Goal: Task Accomplishment & Management: Use online tool/utility

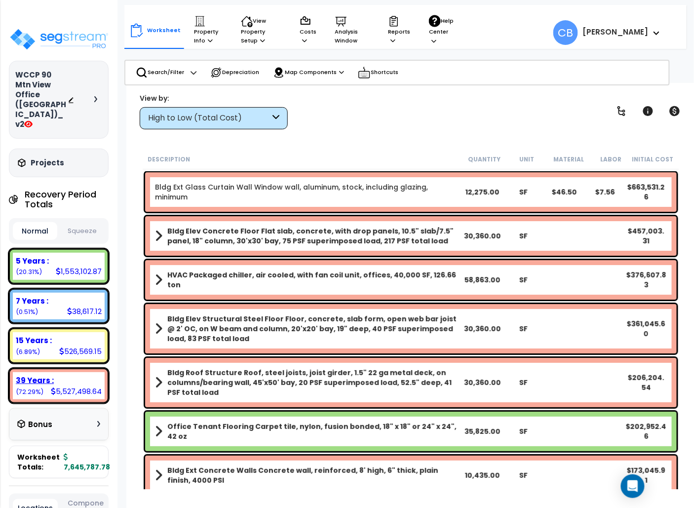
click at [9, 368] on div "39 Years : 5,527,498.64 (72.29%)" at bounding box center [59, 385] width 100 height 35
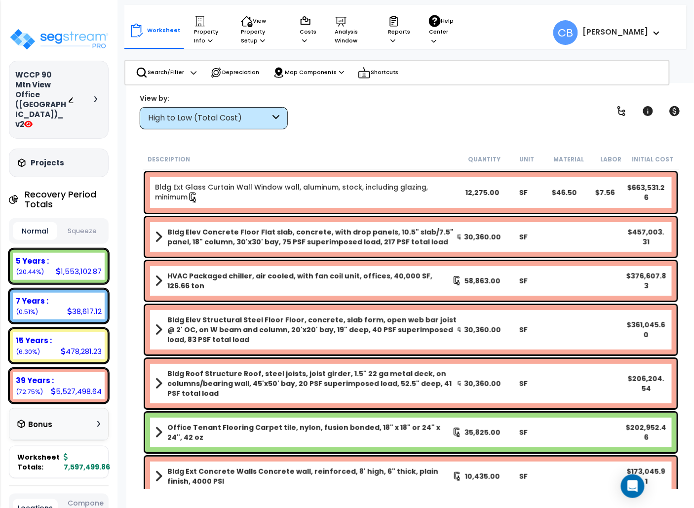
click at [71, 223] on button "Squeeze" at bounding box center [82, 231] width 44 height 17
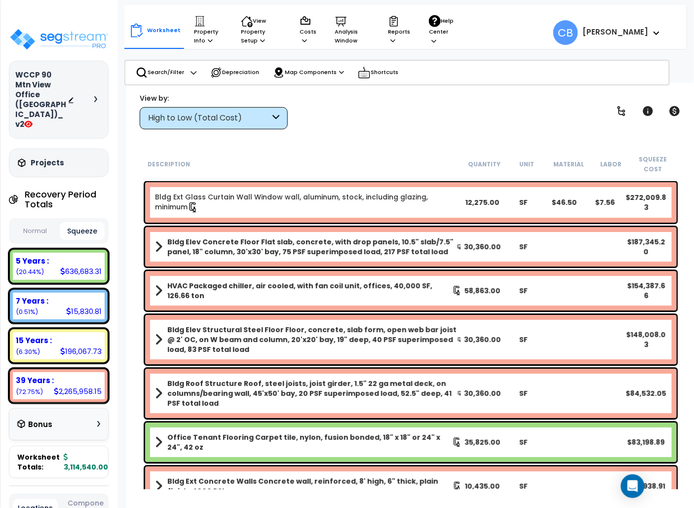
click at [84, 95] on div at bounding box center [85, 100] width 35 height 10
click at [91, 95] on div at bounding box center [85, 100] width 35 height 10
click at [95, 96] on icon at bounding box center [95, 99] width 3 height 6
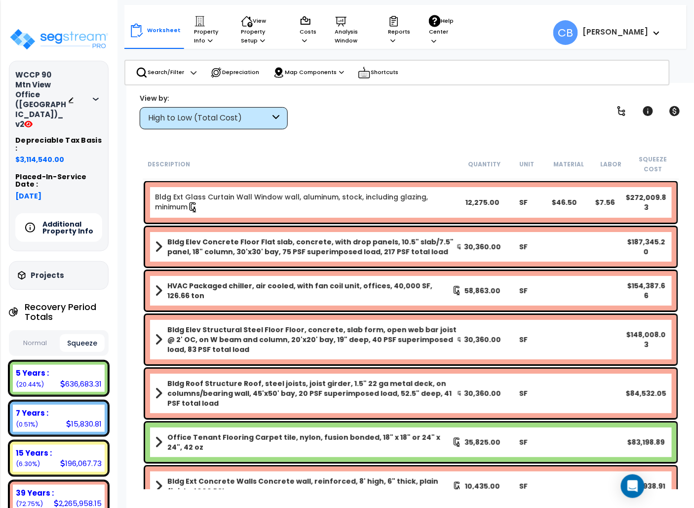
scroll to position [198, 0]
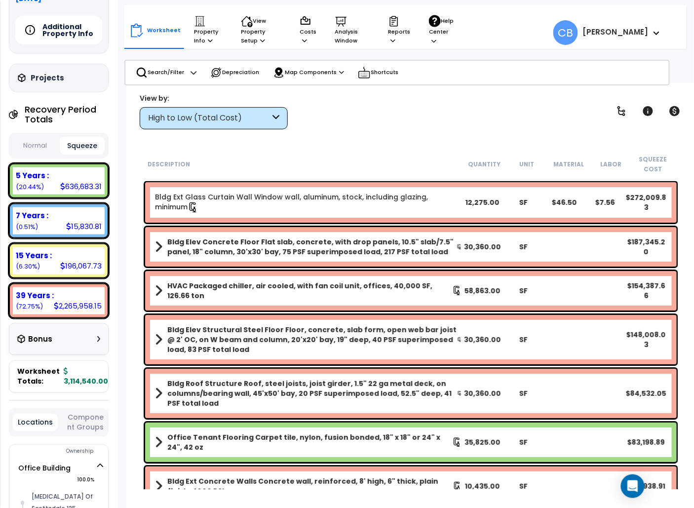
click at [211, 297] on b "HVAC Packaged chiller, air cooled, with fan coil unit, offices, 40,000 SF, 126.…" at bounding box center [309, 291] width 285 height 20
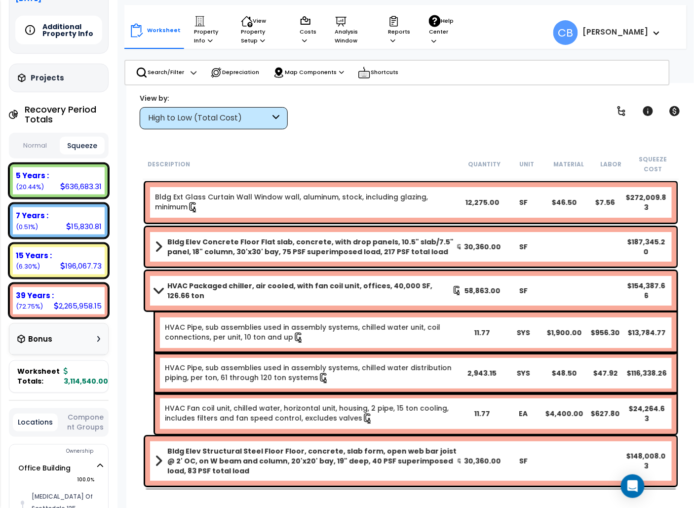
click at [190, 289] on b "HVAC Packaged chiller, air cooled, with fan coil unit, offices, 40,000 SF, 126.…" at bounding box center [309, 291] width 285 height 20
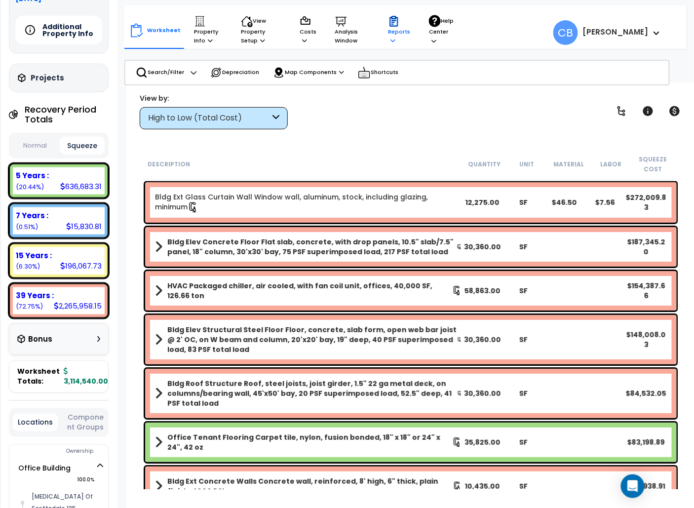
click at [396, 31] on p "Reports" at bounding box center [399, 30] width 22 height 30
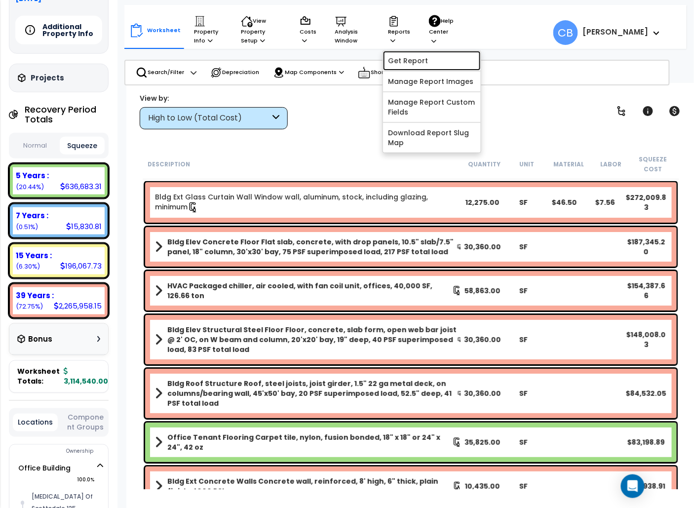
click at [429, 59] on link "Get Report" at bounding box center [432, 61] width 98 height 20
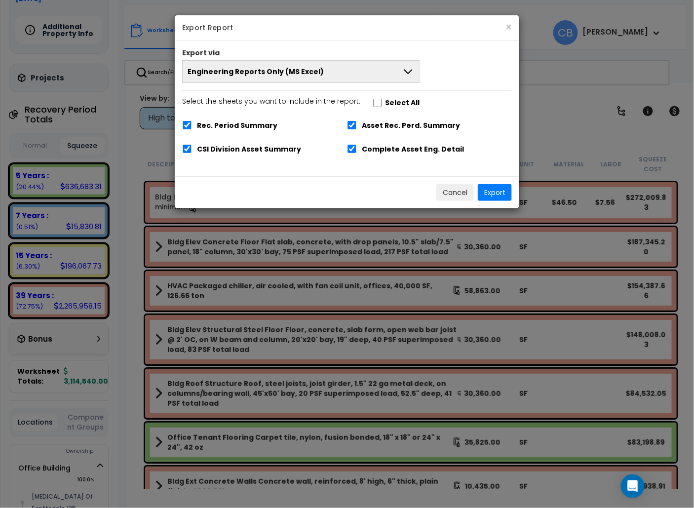
click at [353, 79] on button "Engineering Reports Only (MS Excel)" at bounding box center [301, 71] width 238 height 23
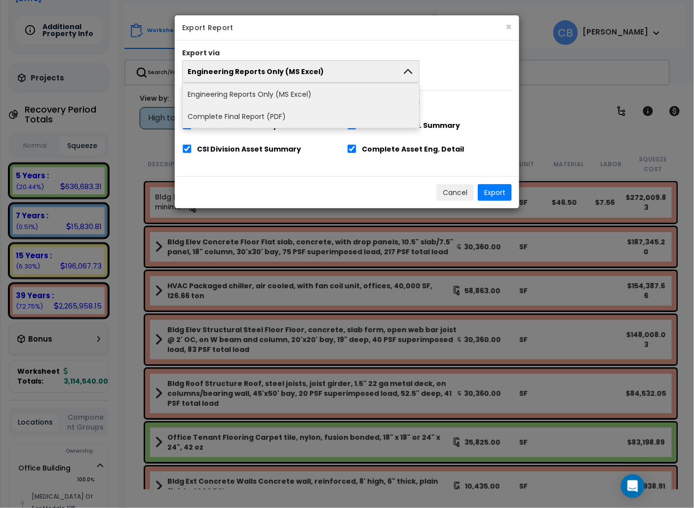
click at [295, 120] on li "Complete Final Report (PDF)" at bounding box center [301, 117] width 237 height 22
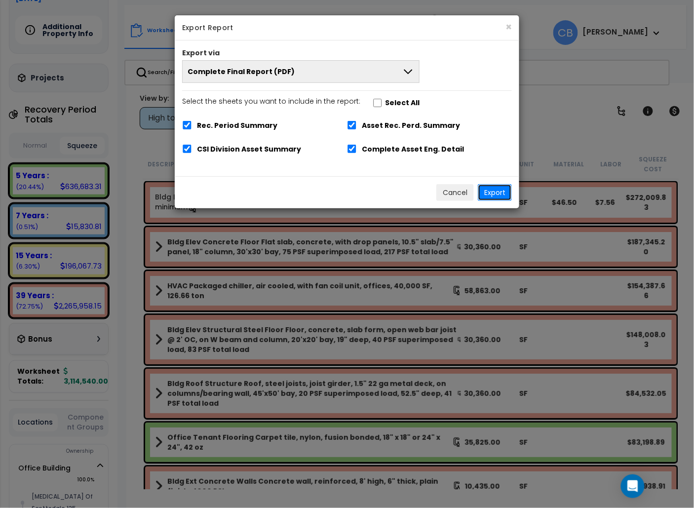
click at [496, 196] on button "Export" at bounding box center [495, 192] width 34 height 17
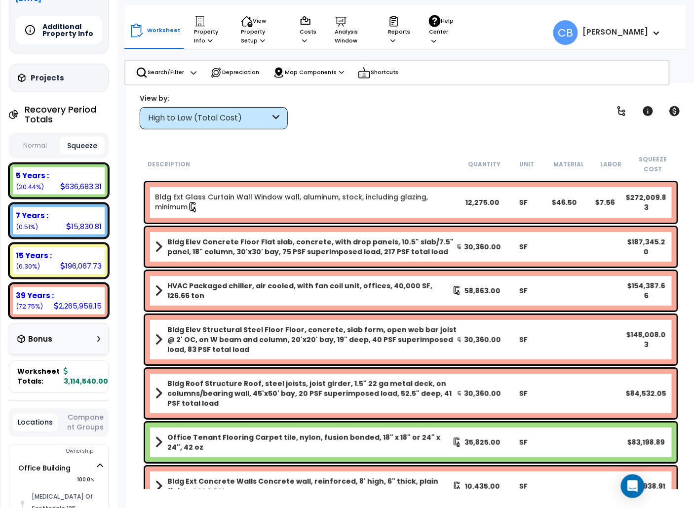
click at [180, 111] on div "High to Low (Total Cost)" at bounding box center [214, 118] width 148 height 22
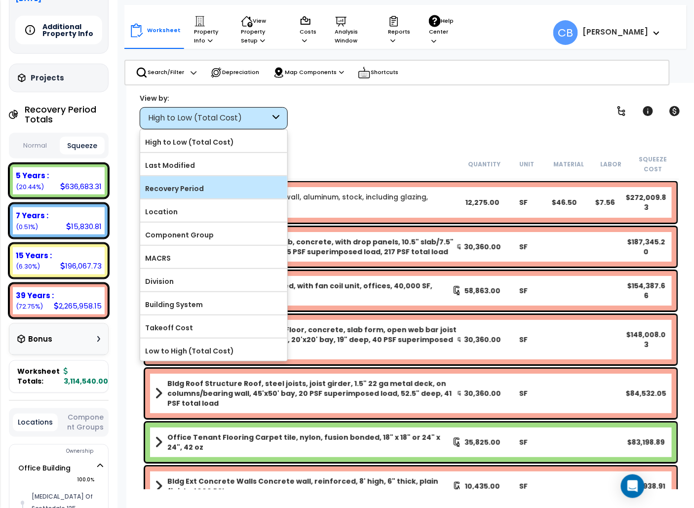
click at [200, 190] on label "Recovery Period" at bounding box center [213, 188] width 147 height 15
click at [0, 0] on input "Recovery Period" at bounding box center [0, 0] width 0 height 0
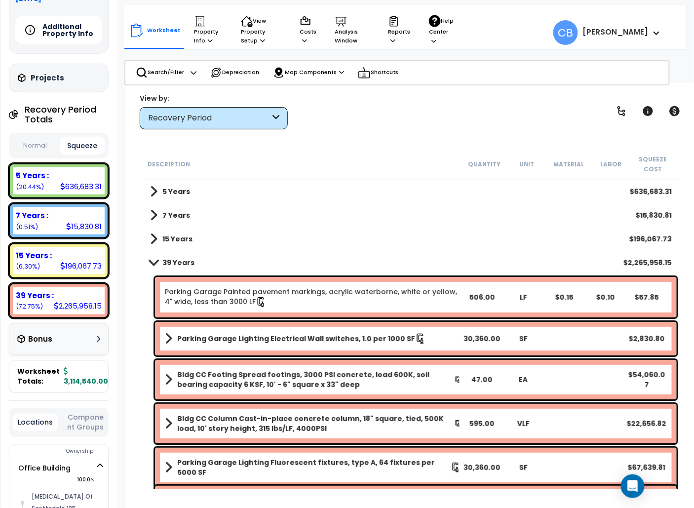
click at [194, 215] on div "7 Years $15,830.81" at bounding box center [411, 215] width 532 height 24
click at [168, 215] on b "7 Years" at bounding box center [176, 215] width 28 height 10
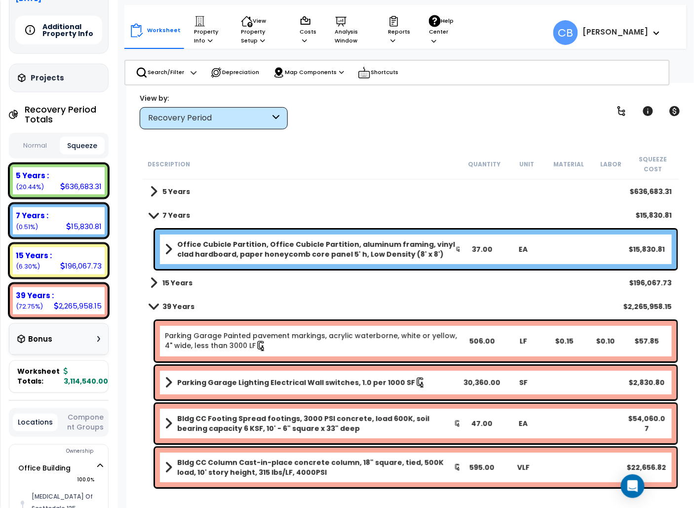
click at [166, 215] on b "7 Years" at bounding box center [176, 215] width 28 height 10
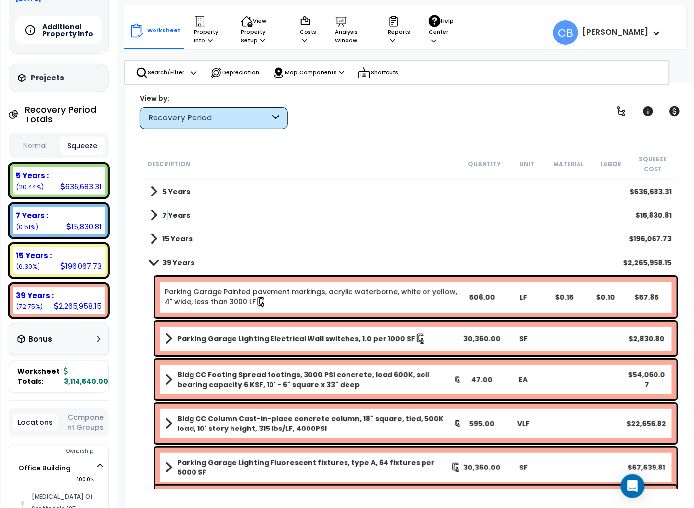
click at [166, 215] on b "7 Years" at bounding box center [176, 215] width 28 height 10
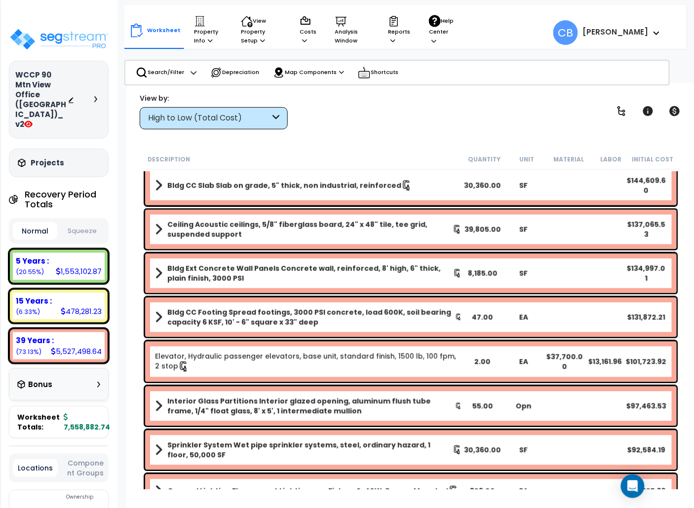
click at [354, 242] on div "Ceiling Acoustic ceilings, 5/8" fiberglass board, 24" x 48" tile, tee grid, sus…" at bounding box center [411, 230] width 532 height 40
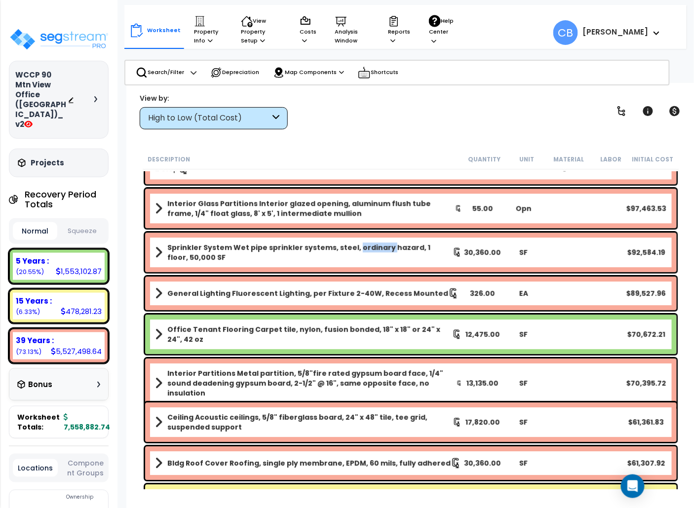
click at [354, 243] on b "Sprinkler System Wet pipe sprinkler systems, steel, ordinary hazard, 1 floor, 5…" at bounding box center [309, 253] width 285 height 20
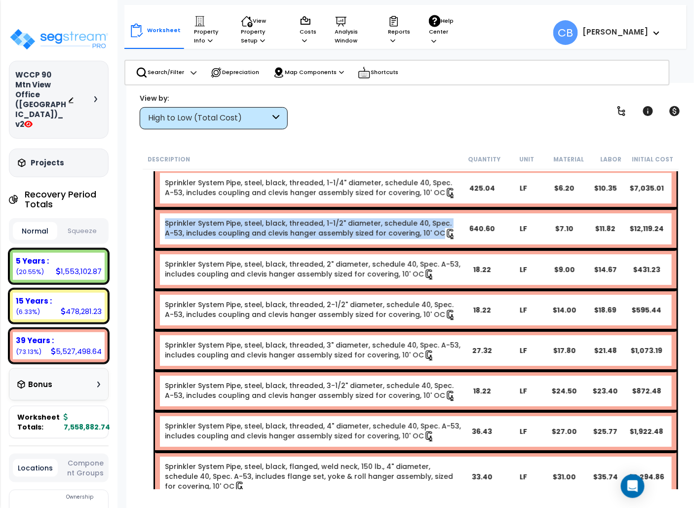
click at [354, 242] on div "Sprinkler System Pipe, steel, black, threaded, 1-1/2" diameter, schedule 40, Sp…" at bounding box center [416, 228] width 522 height 41
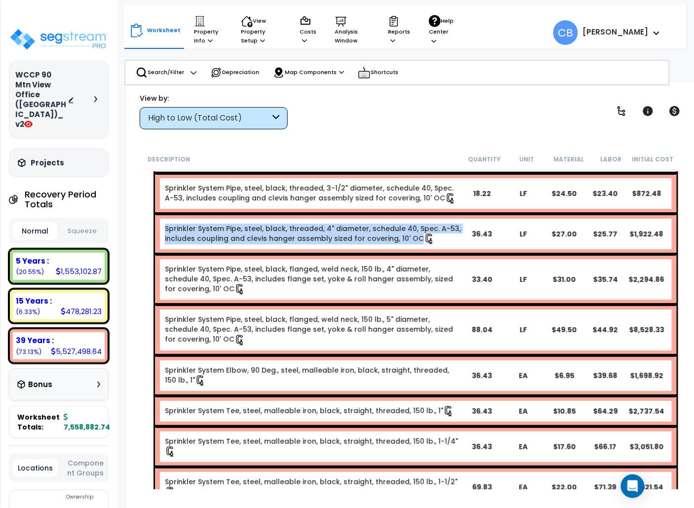
click at [354, 242] on div "Sprinkler System Pipe, steel, black, threaded, 4" diameter, schedule 40, Spec. …" at bounding box center [416, 234] width 522 height 41
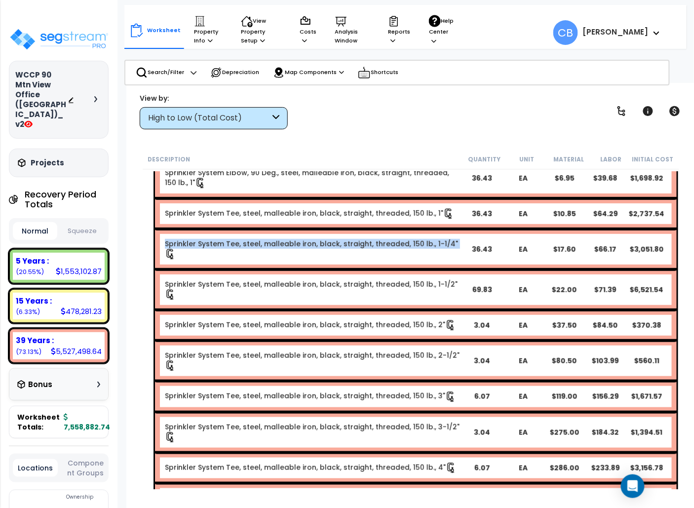
click at [354, 242] on div "Sprinkler System Tee, steel, malleable iron, black, straight, threaded, 150 lb.…" at bounding box center [416, 249] width 522 height 41
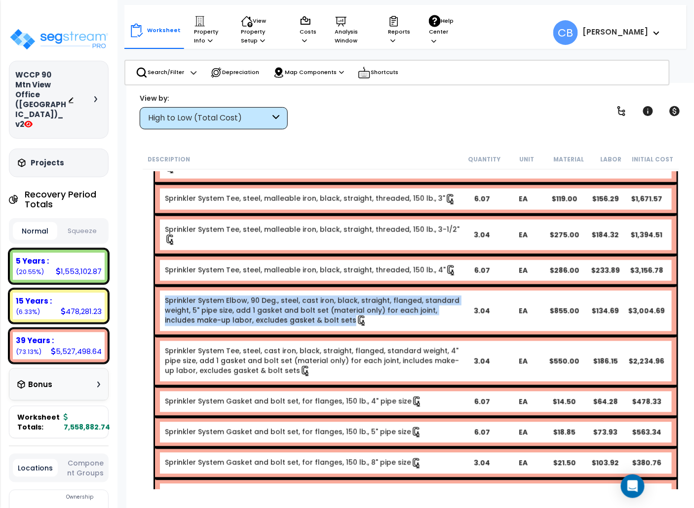
click at [354, 296] on link "Sprinkler System Elbow, 90 Deg., steel, cast iron, black, straight, flanged, st…" at bounding box center [313, 311] width 296 height 31
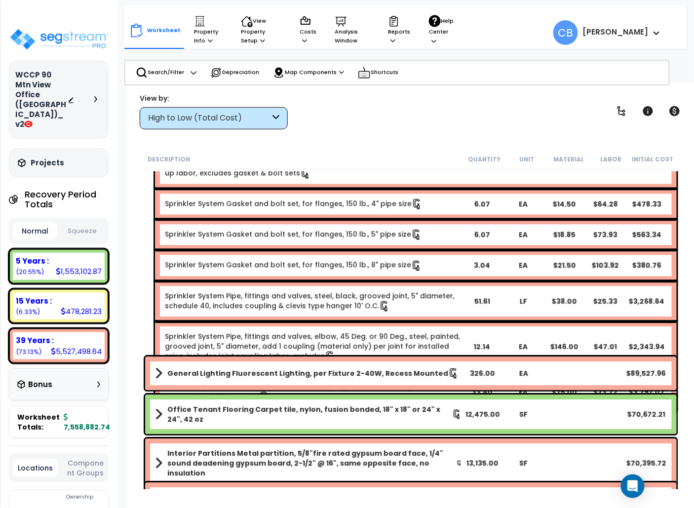
click at [354, 291] on link "Sprinkler System Pipe, fittings and valves, steel, black, grooved joint, 5" dia…" at bounding box center [313, 301] width 296 height 21
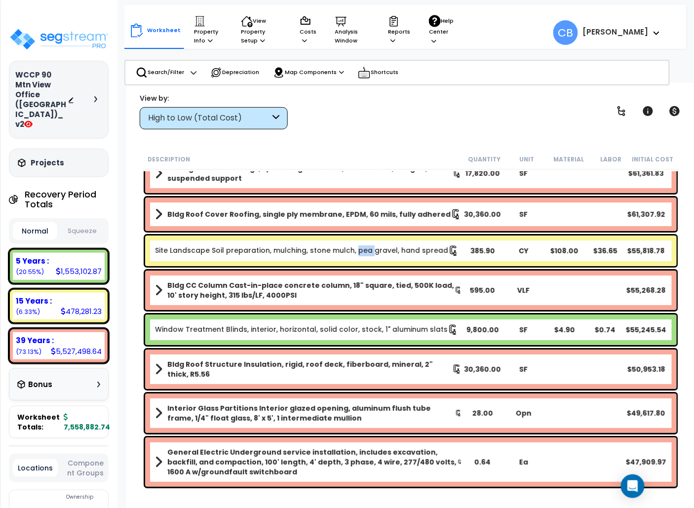
click at [354, 242] on div "Site Landscape Soil preparation, mulching, stone mulch, pea gravel, hand spread…" at bounding box center [411, 251] width 532 height 31
